Goal: Find specific page/section: Find specific page/section

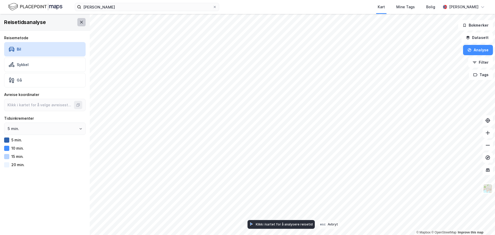
click at [79, 23] on icon at bounding box center [81, 22] width 4 height 4
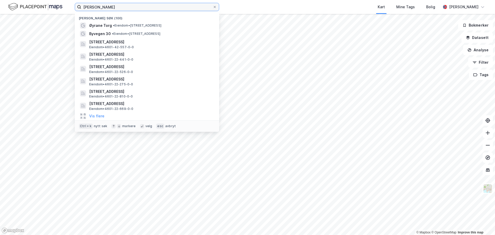
click at [118, 9] on input "[PERSON_NAME]" at bounding box center [146, 7] width 131 height 8
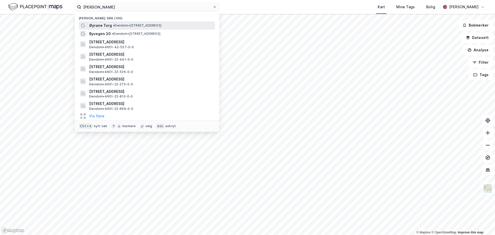
click at [115, 26] on span "• Eiendom • [STREET_ADDRESS]" at bounding box center [137, 25] width 48 height 4
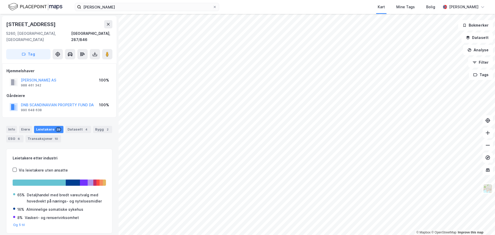
scroll to position [13, 0]
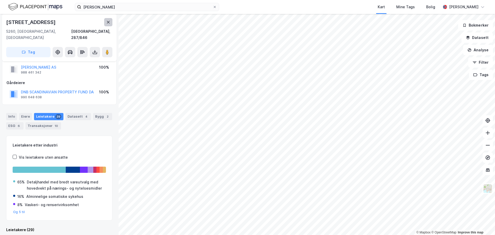
click at [107, 22] on icon at bounding box center [108, 22] width 4 height 4
